Goal: Information Seeking & Learning: Learn about a topic

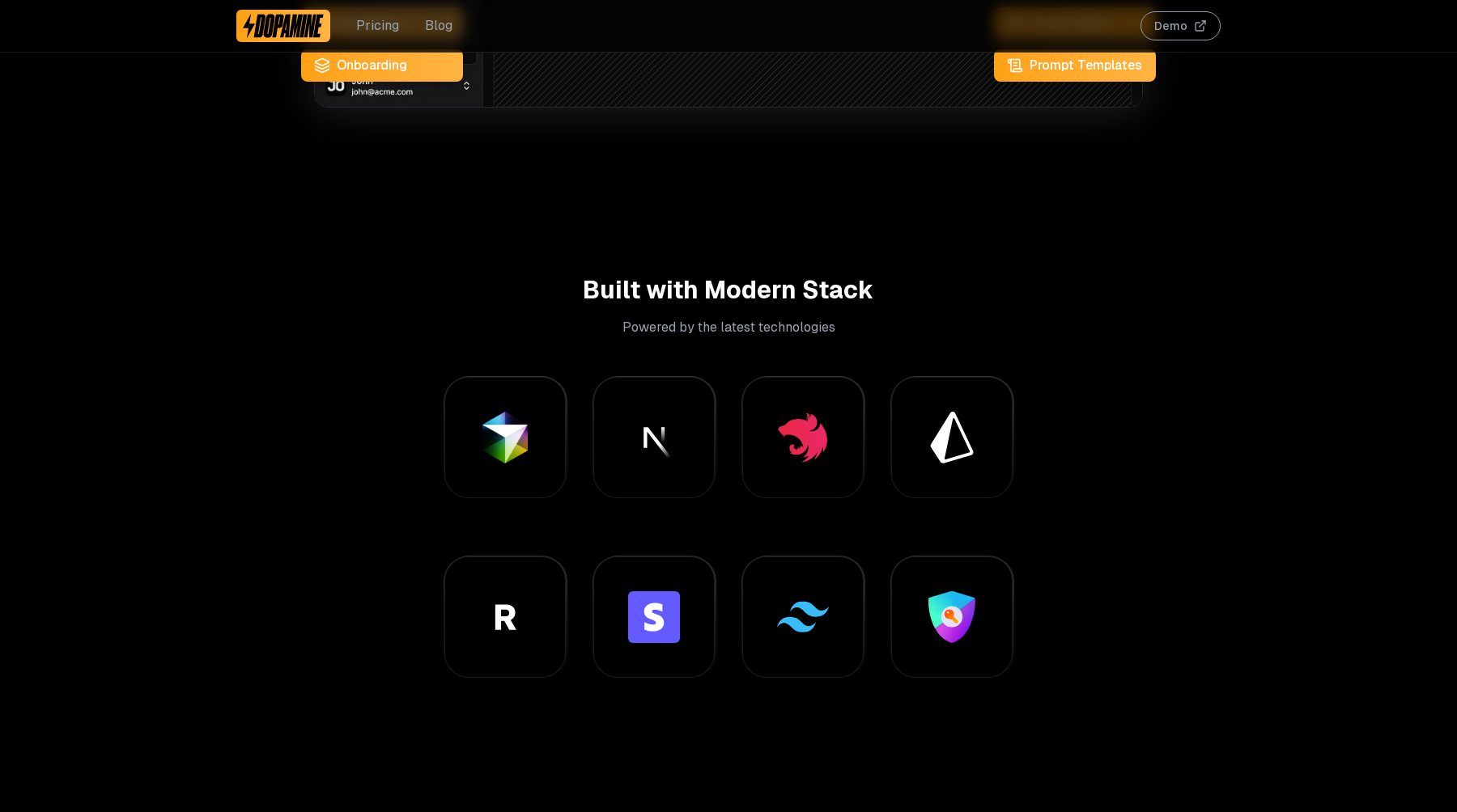
scroll to position [1002, 0]
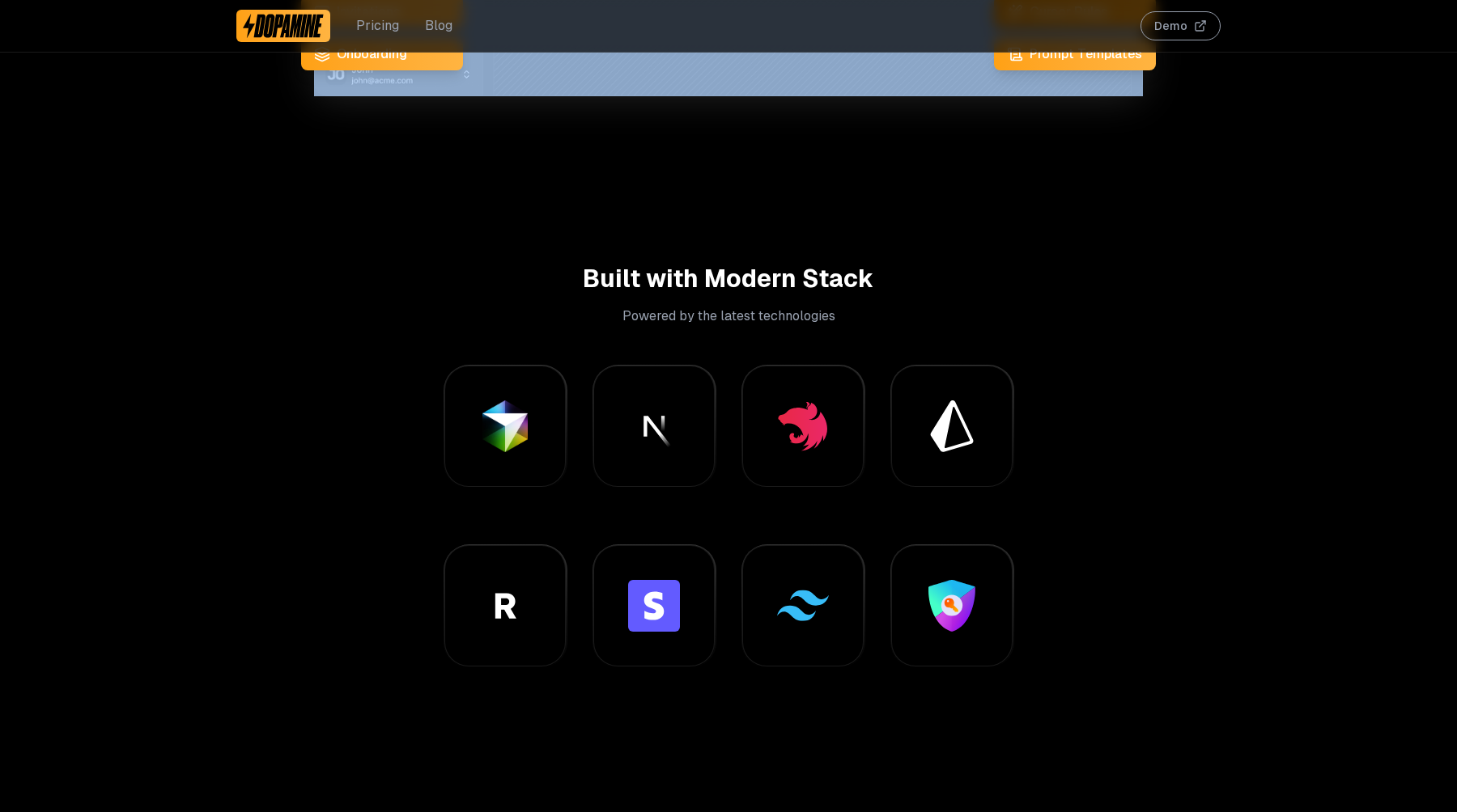
drag, startPoint x: 1194, startPoint y: 194, endPoint x: 1194, endPoint y: 95, distance: 99.0
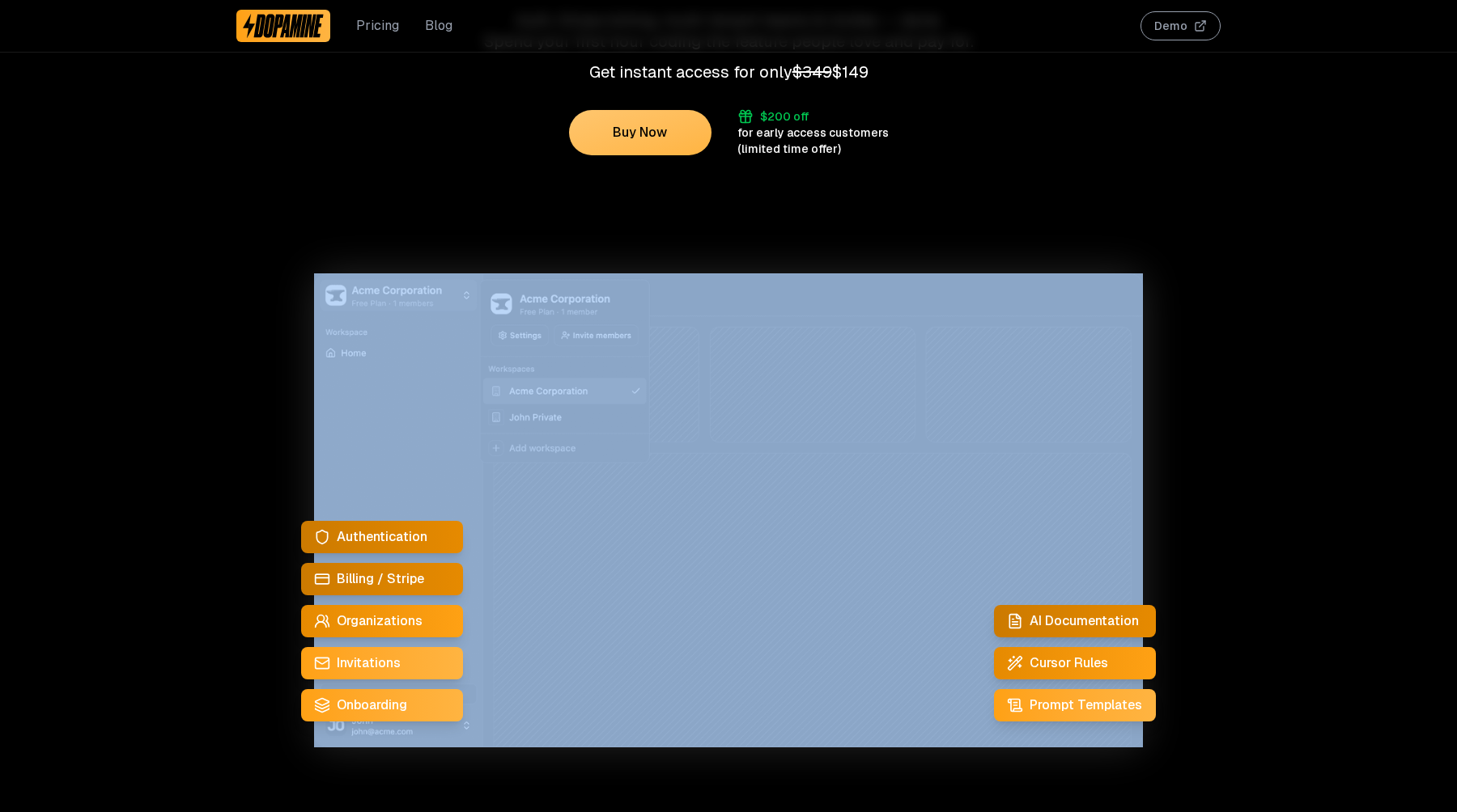
scroll to position [366, 0]
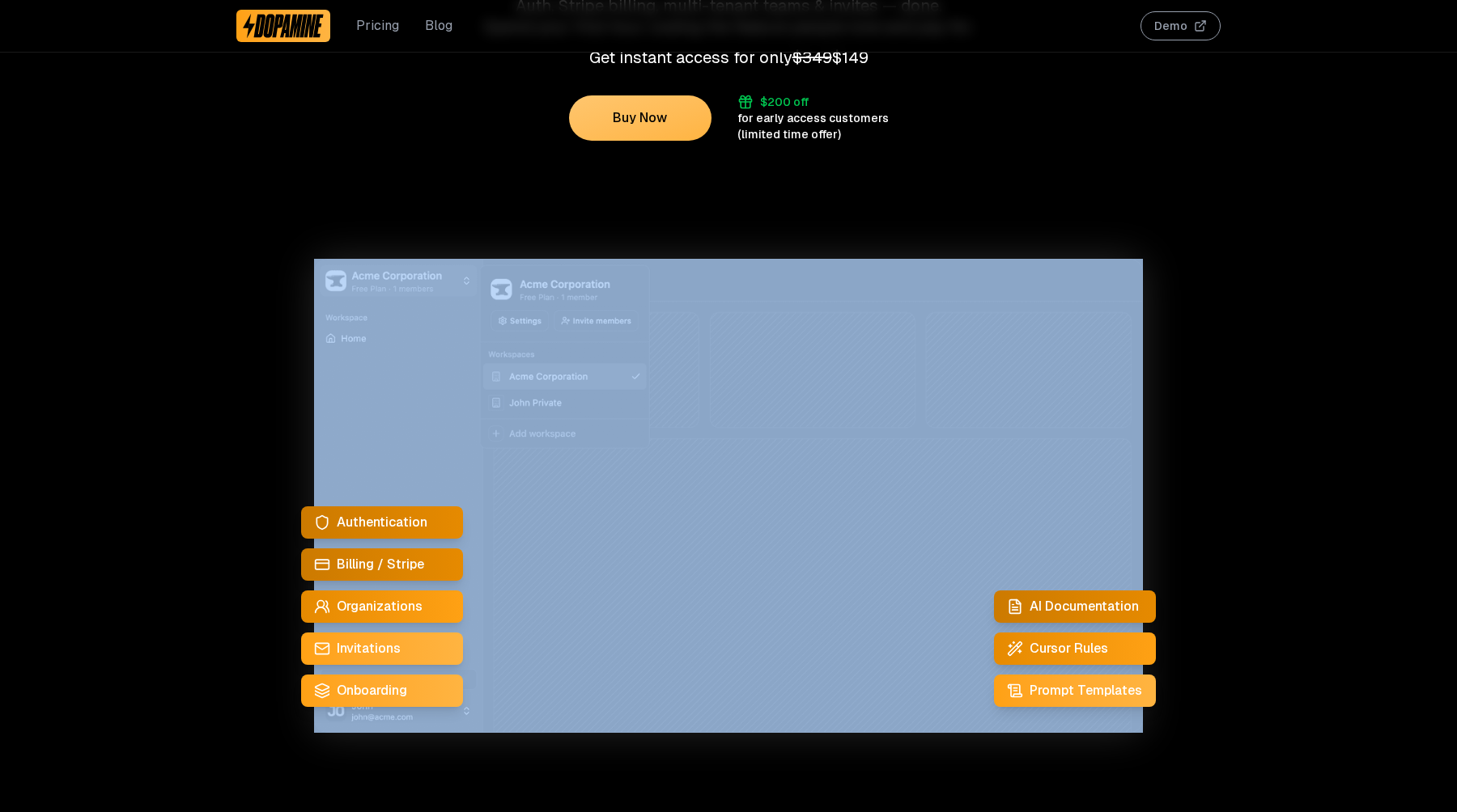
click at [441, 23] on link "Blog" at bounding box center [439, 26] width 28 height 19
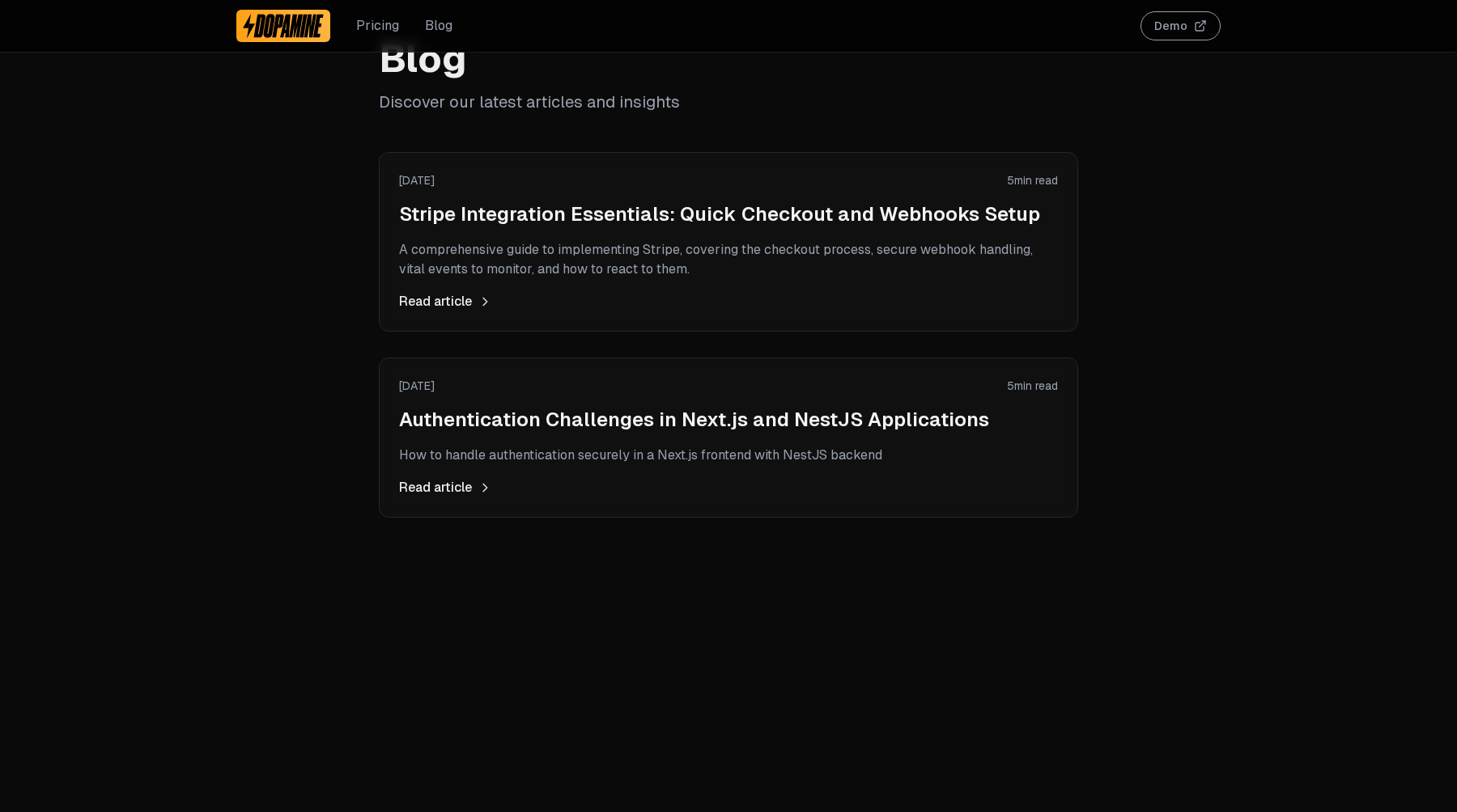
click at [396, 29] on link "Pricing" at bounding box center [377, 26] width 43 height 19
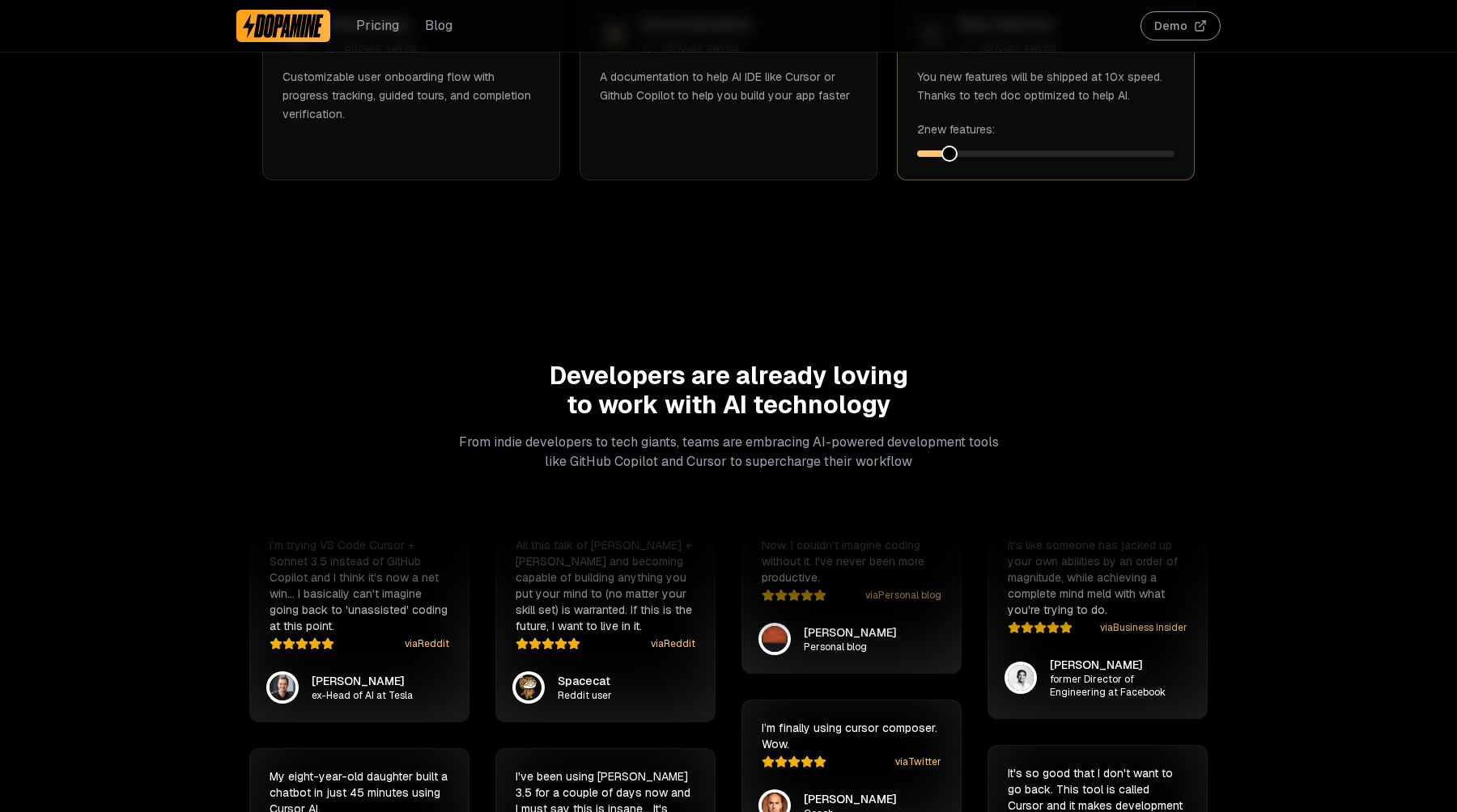
scroll to position [2920, 0]
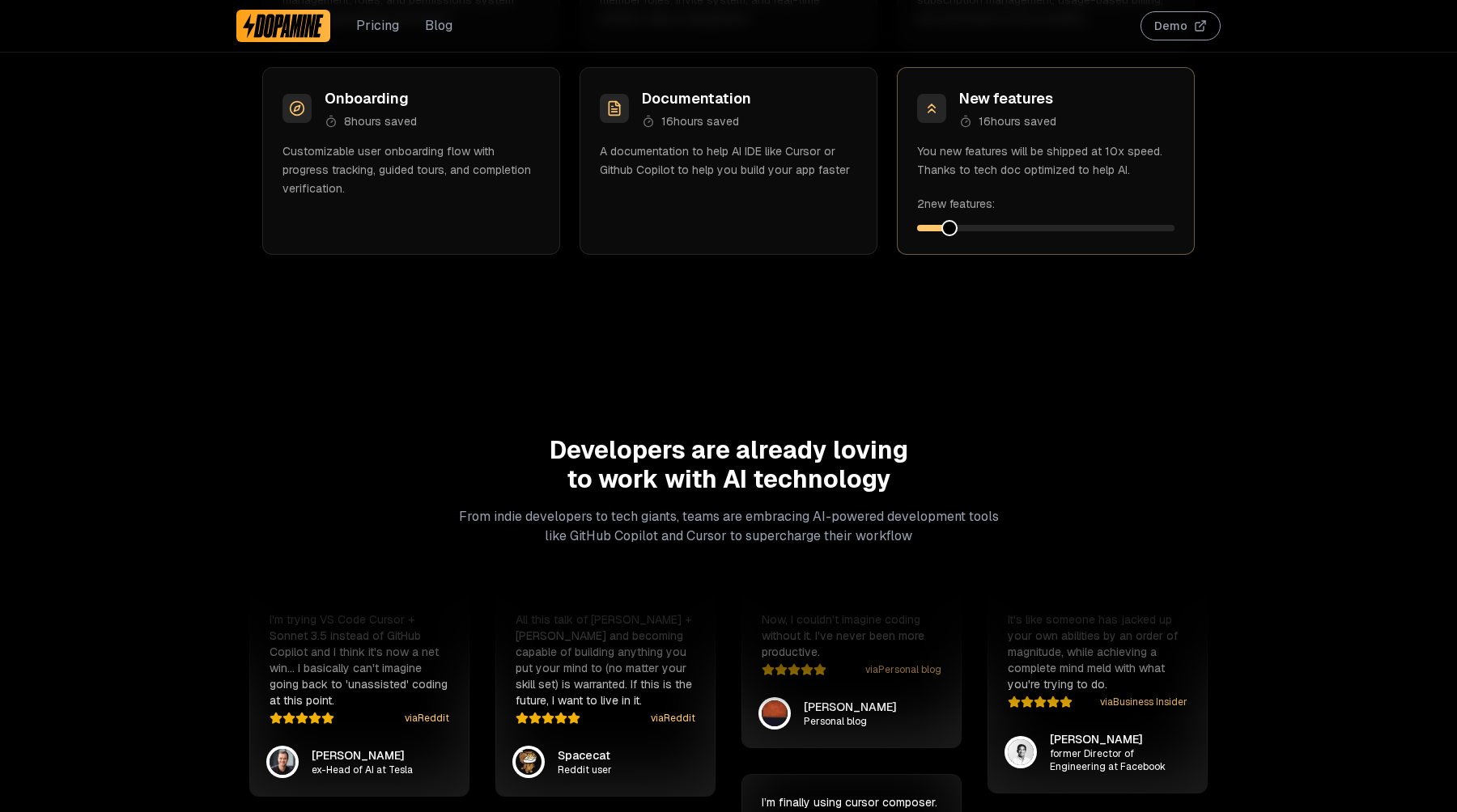
click at [314, 18] on img at bounding box center [283, 26] width 81 height 26
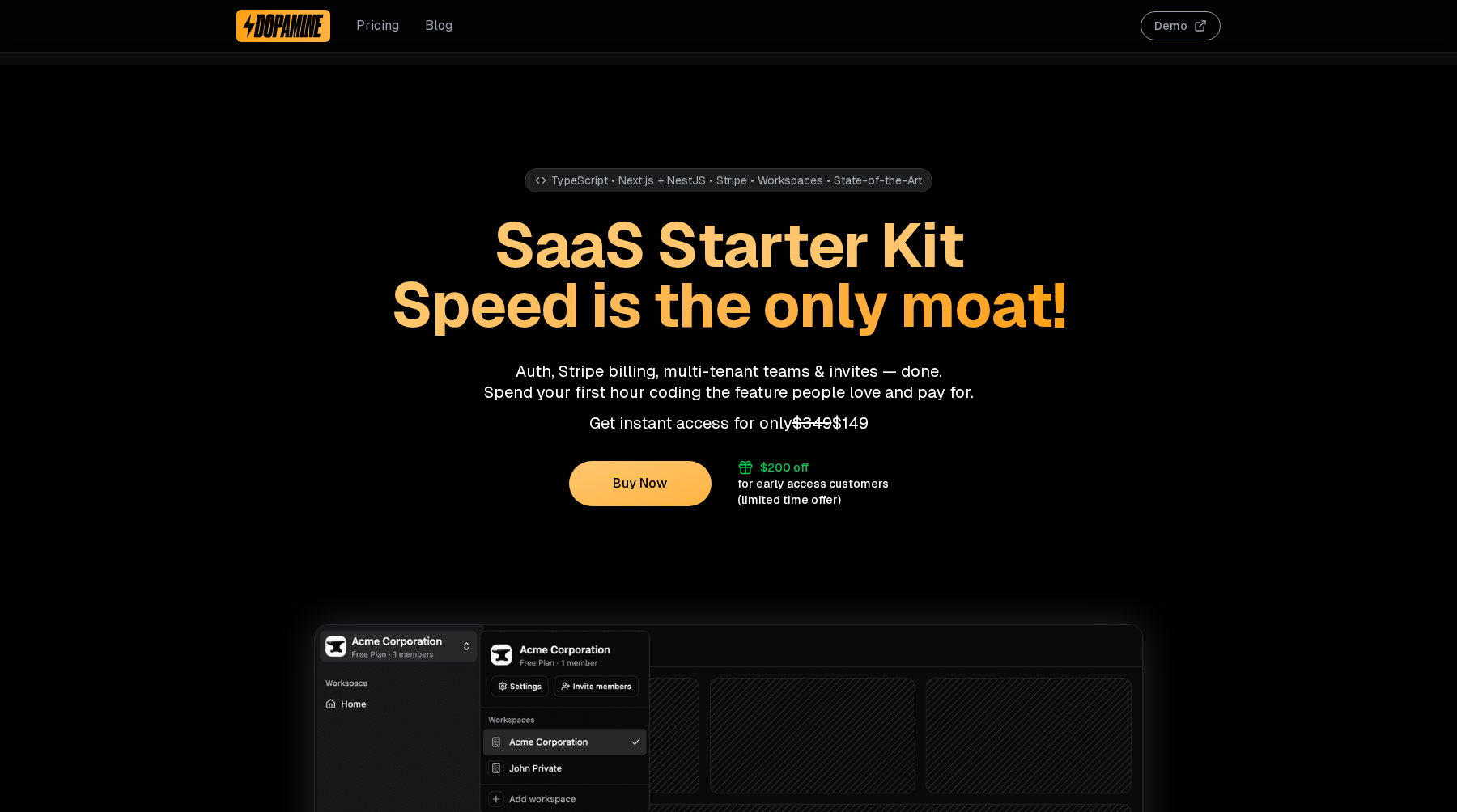
click at [1193, 28] on button "Demo" at bounding box center [1180, 26] width 80 height 29
click at [349, 433] on div "TypeScript • Next.js + NestJS • Stripe • Workspaces • State-of-the-Art SaaS Sta…" at bounding box center [728, 286] width 984 height 443
